Goal: Task Accomplishment & Management: Manage account settings

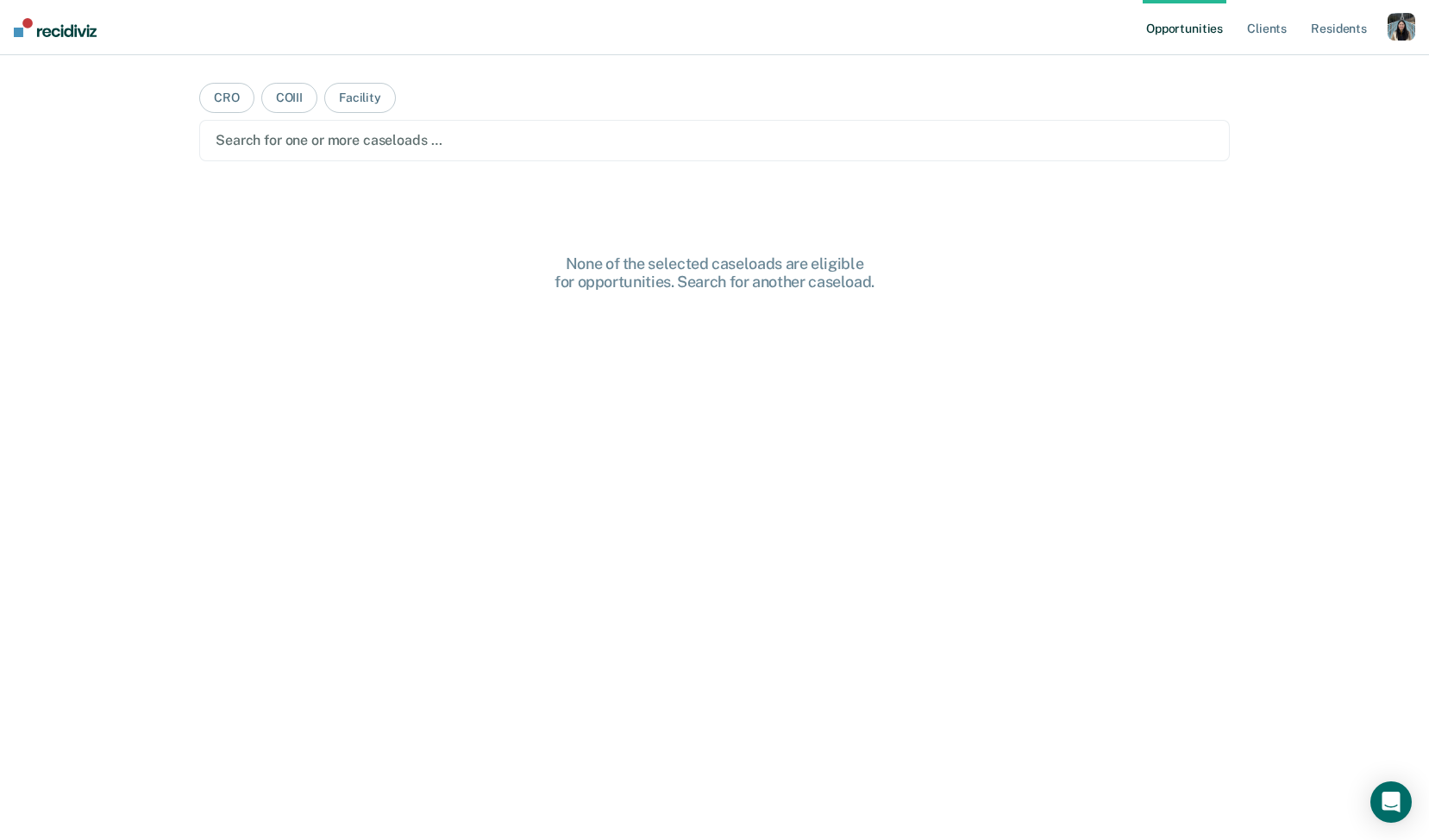
click at [1397, 25] on div "button" at bounding box center [1402, 26] width 27 height 27
click at [1286, 80] on div "Profile How it works Log Out" at bounding box center [1332, 91] width 167 height 84
click at [1281, 66] on link "Profile" at bounding box center [1332, 70] width 139 height 15
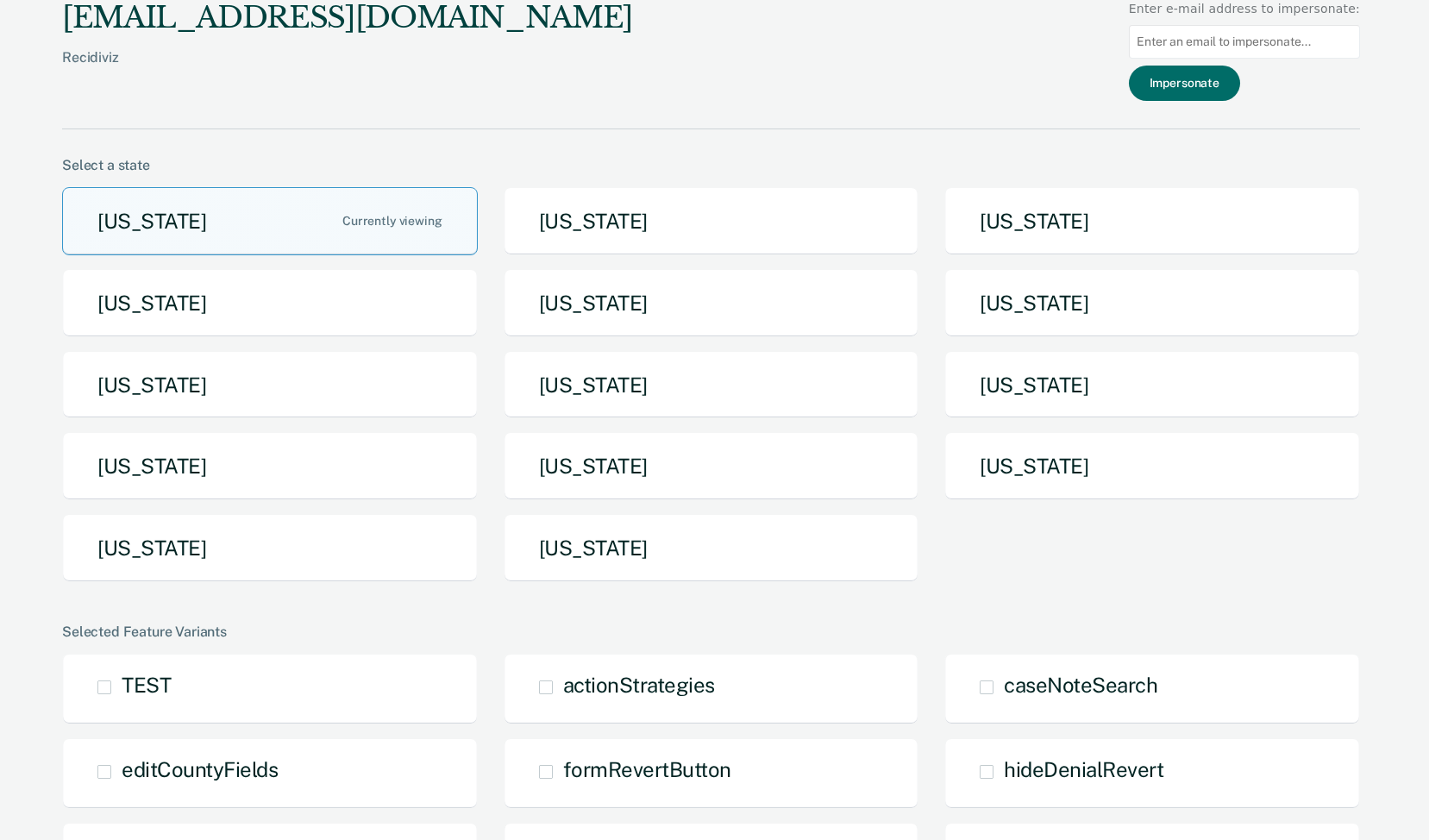
click at [1264, 45] on input at bounding box center [1245, 42] width 231 height 33
paste input "[PERSON_NAME][EMAIL_ADDRESS][PERSON_NAME][DOMAIN_NAME][US_STATE]"
type input "[PERSON_NAME][EMAIL_ADDRESS][PERSON_NAME][DOMAIN_NAME][US_STATE]"
click at [1237, 77] on button "Impersonate" at bounding box center [1185, 83] width 112 height 35
